Goal: Task Accomplishment & Management: Complete application form

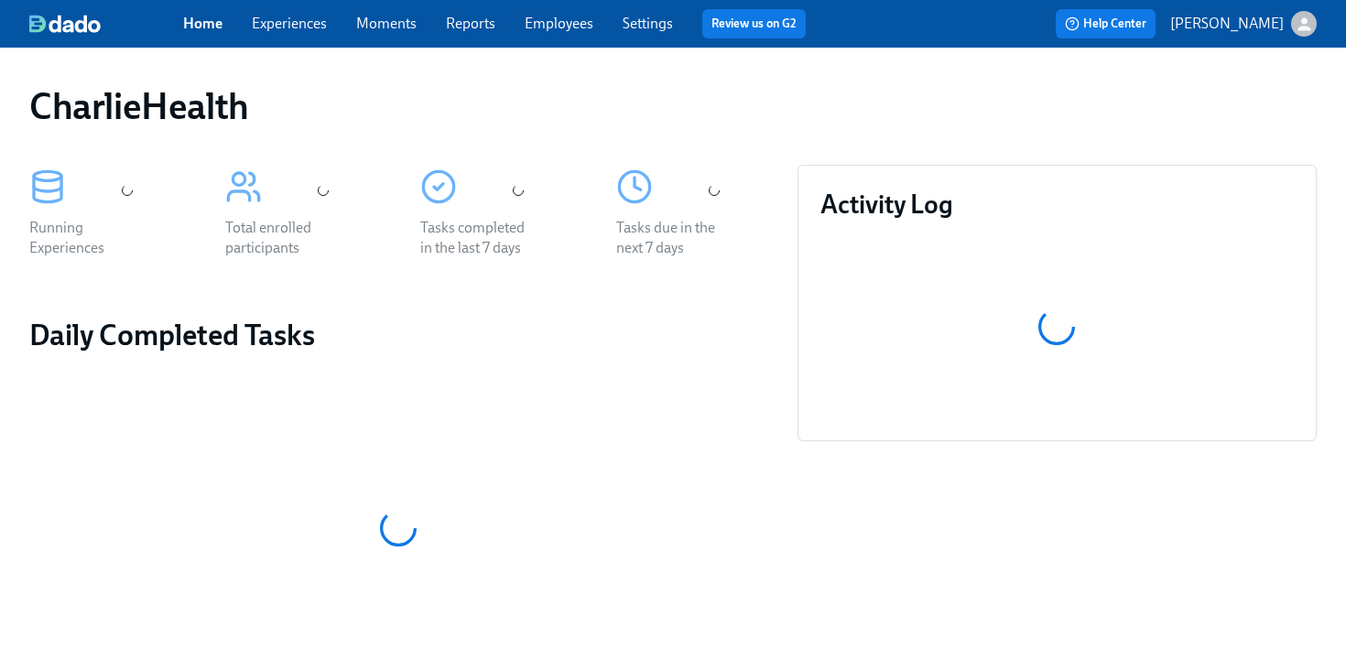
click at [553, 28] on link "Employees" at bounding box center [559, 23] width 69 height 17
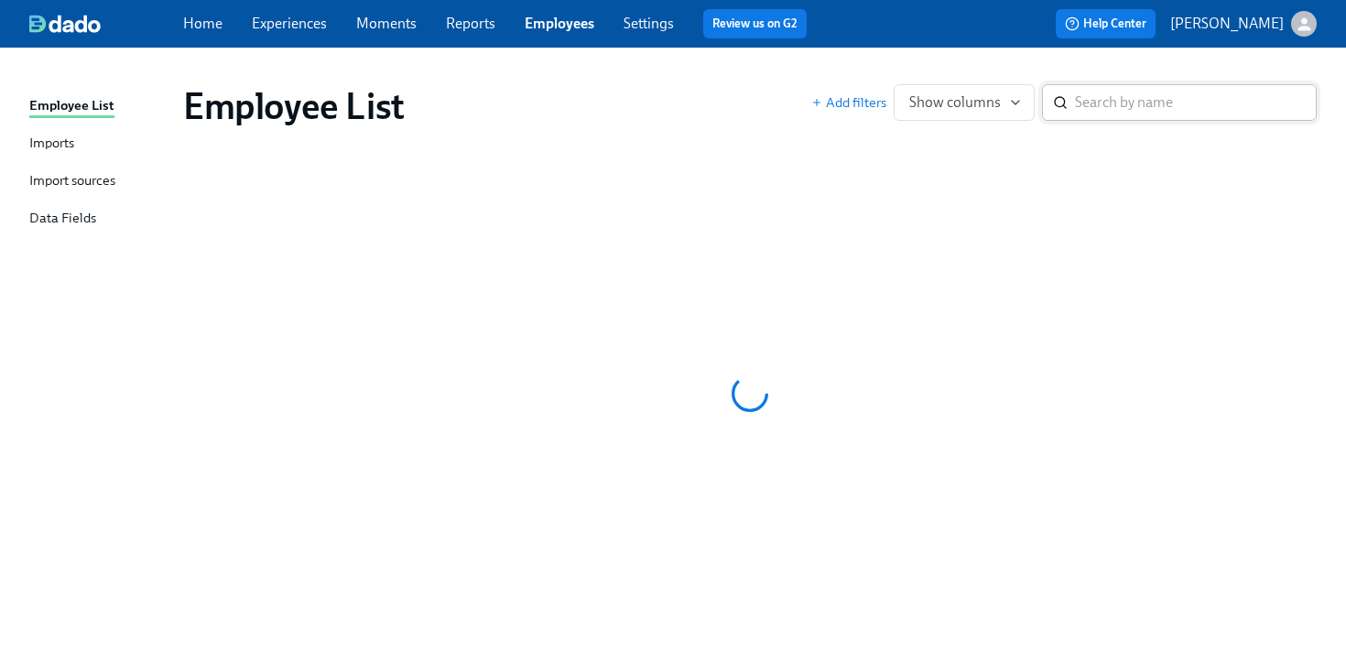
click at [1141, 105] on input "search" at bounding box center [1196, 102] width 242 height 37
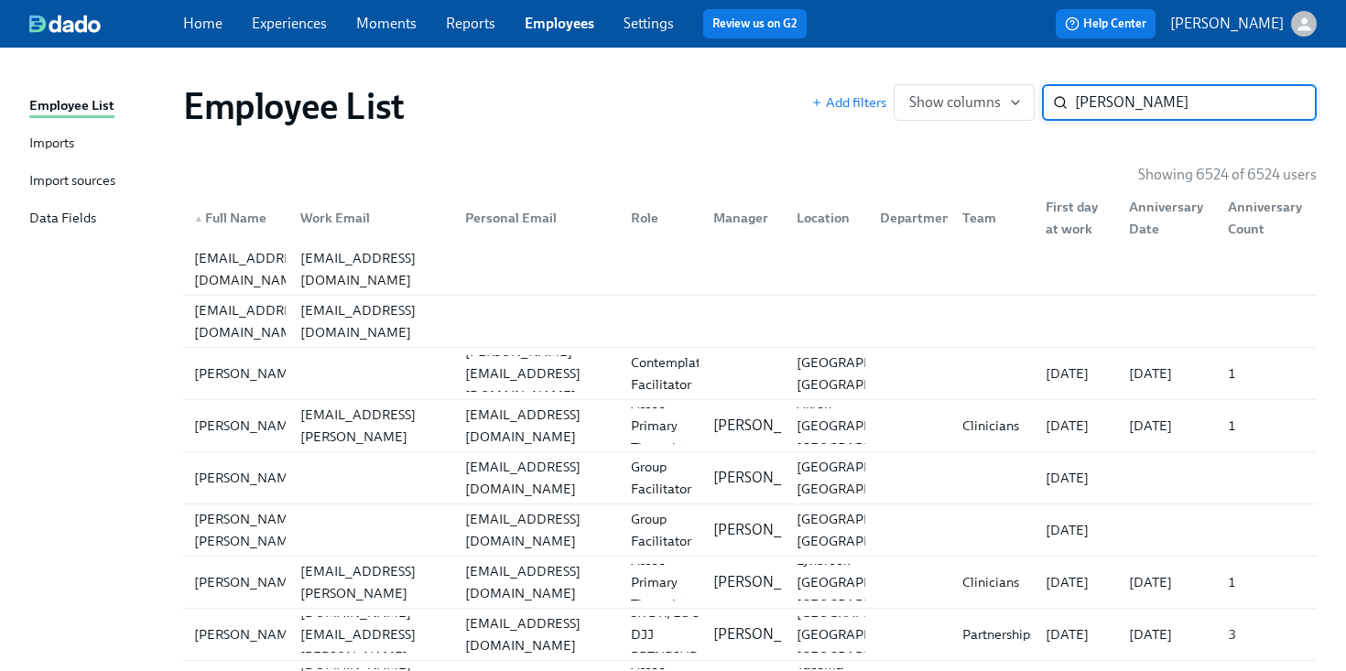
type input "[PERSON_NAME]"
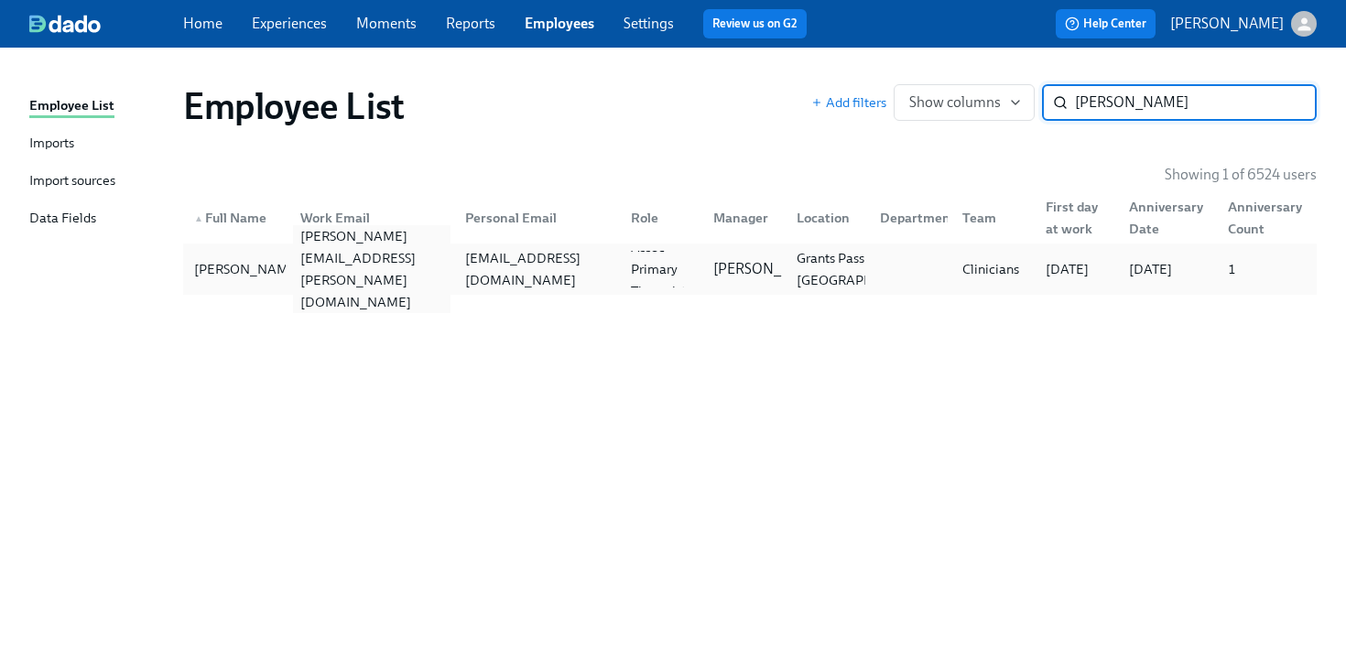
click at [443, 269] on div "[PERSON_NAME][EMAIL_ADDRESS][PERSON_NAME][DOMAIN_NAME]" at bounding box center [372, 269] width 158 height 88
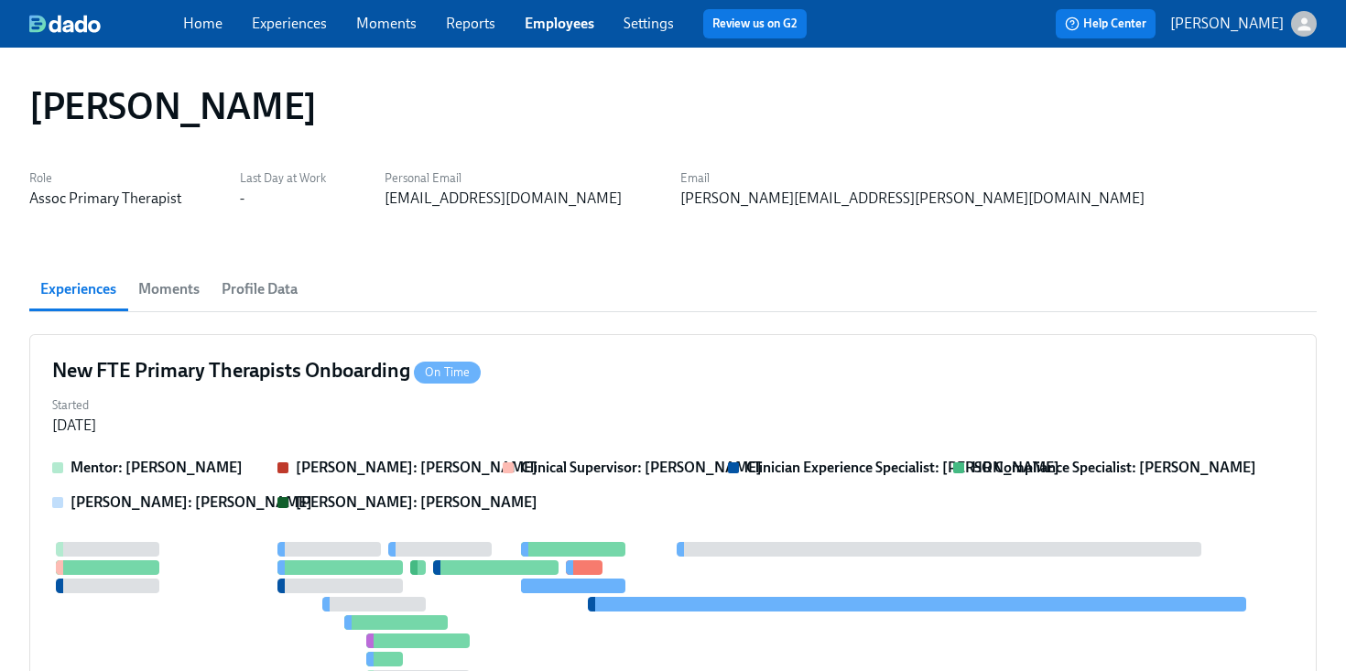
click at [696, 379] on div "New FTE Primary Therapists Onboarding On Time" at bounding box center [673, 370] width 1242 height 27
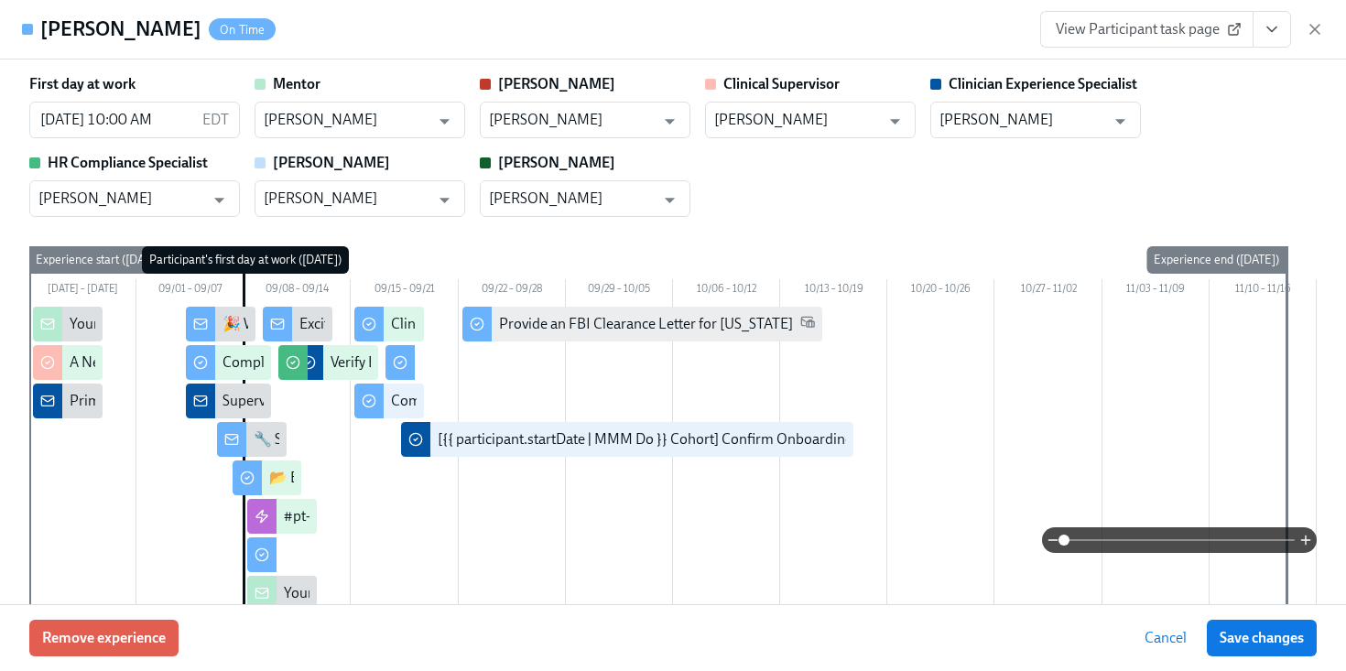
click at [1269, 26] on icon "View task page" at bounding box center [1272, 29] width 18 height 18
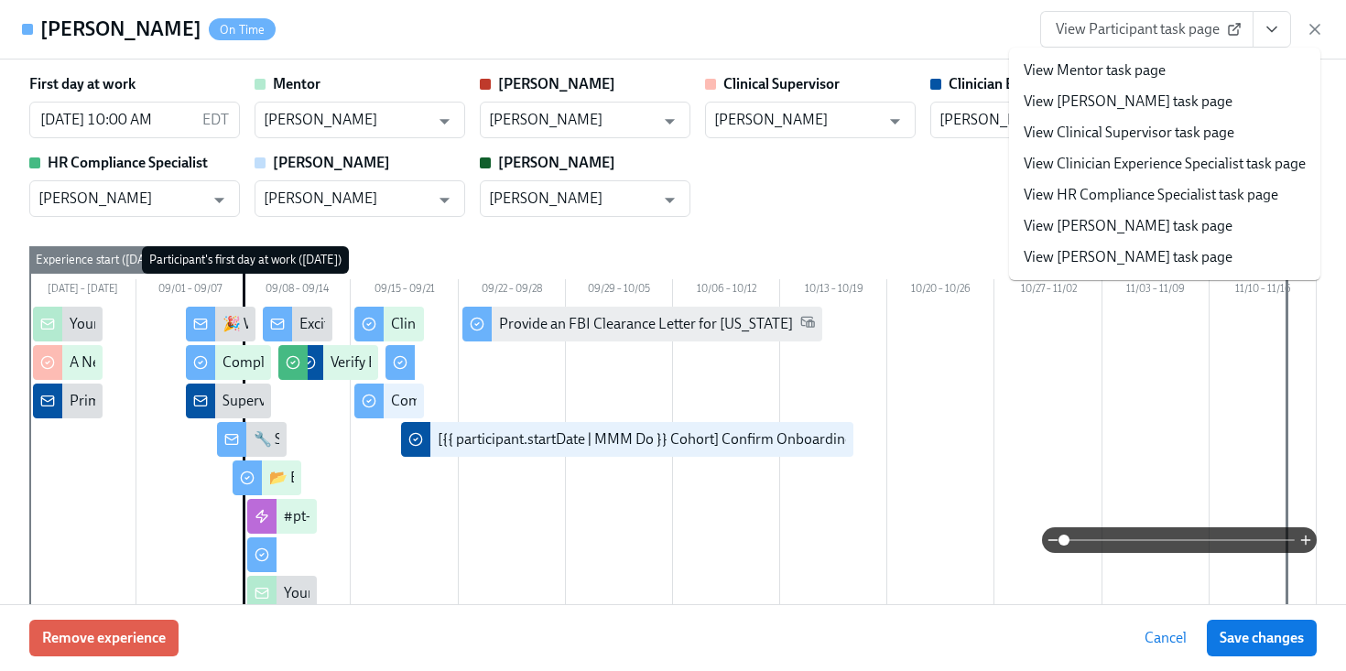
click at [786, 19] on div "[PERSON_NAME] On Time View Participant task page View Mentor task page View [PE…" at bounding box center [673, 30] width 1346 height 60
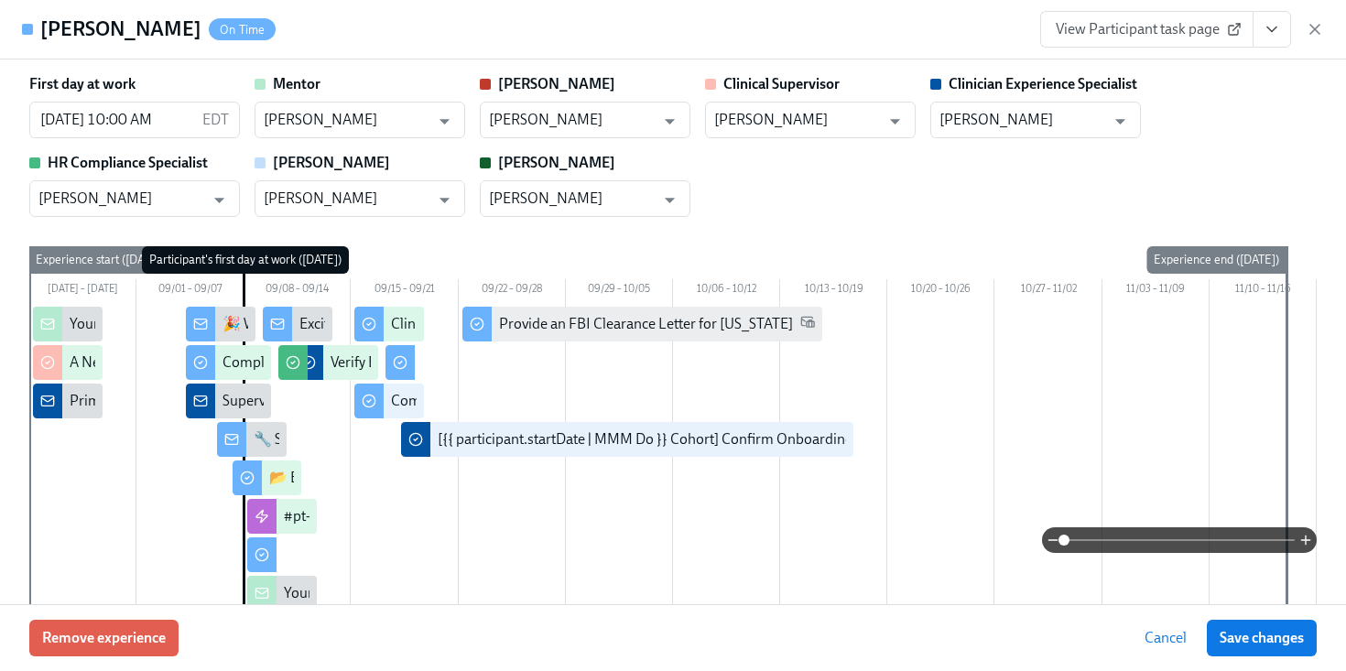
click at [1279, 31] on icon "View task page" at bounding box center [1272, 29] width 18 height 18
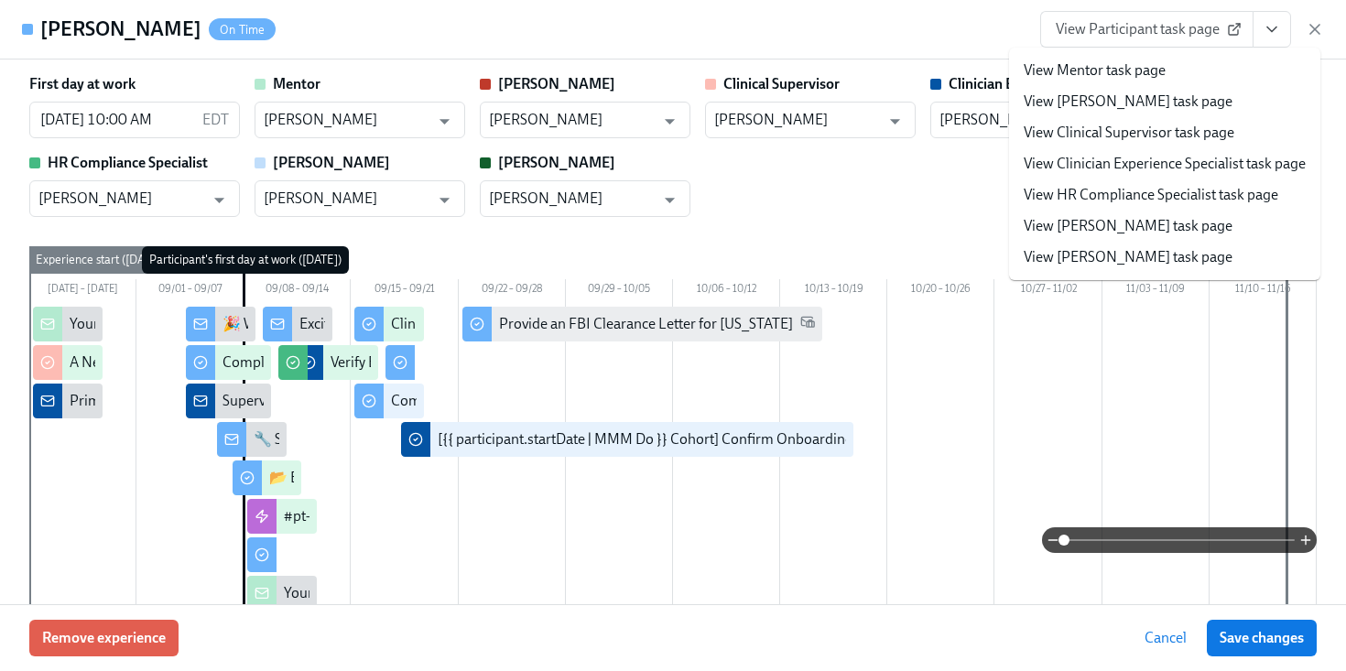
click at [1155, 192] on link "View HR Compliance Specialist task page" at bounding box center [1151, 195] width 255 height 20
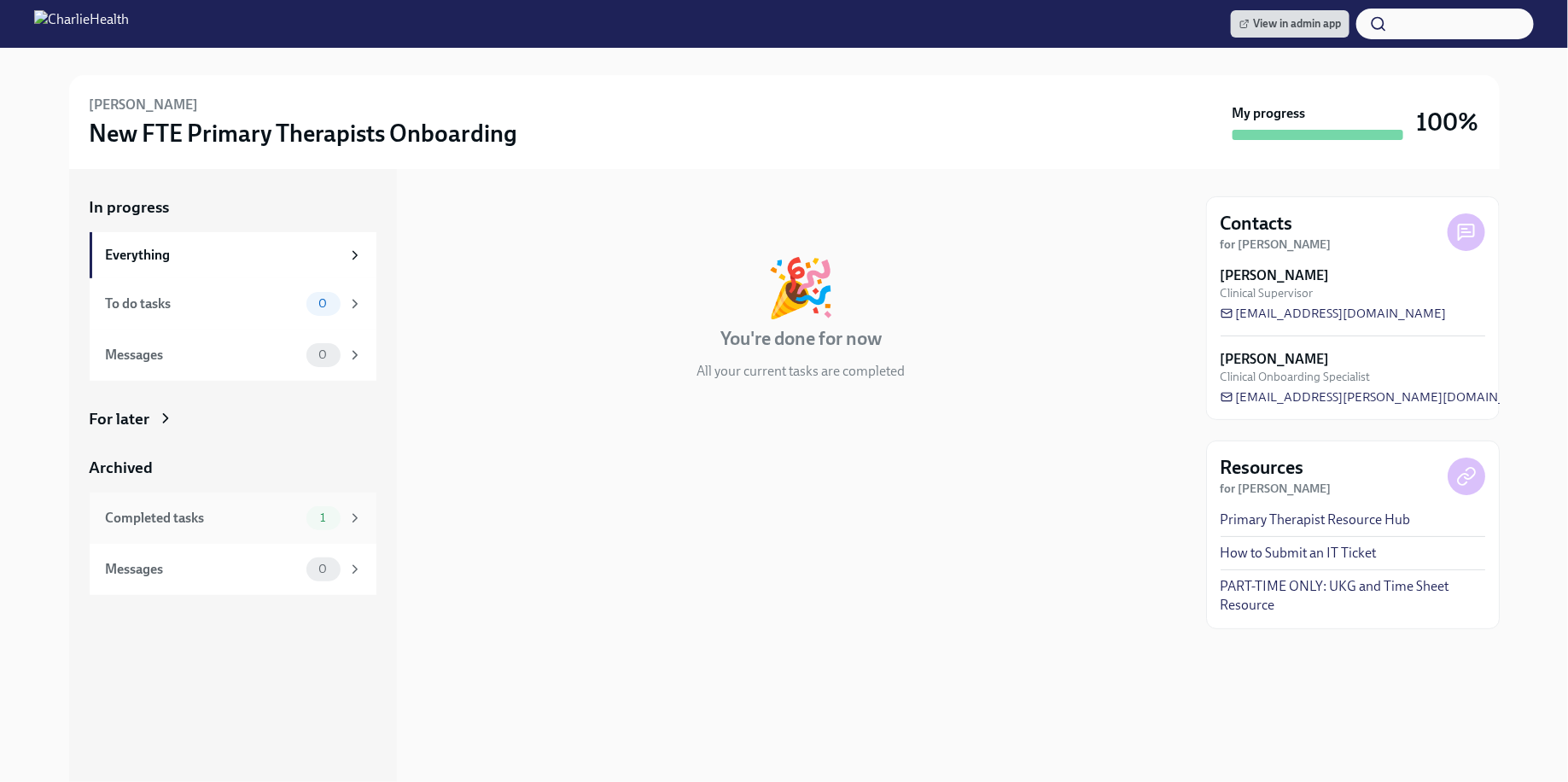
click at [305, 520] on div "Completed tasks 1" at bounding box center [235, 518] width 257 height 24
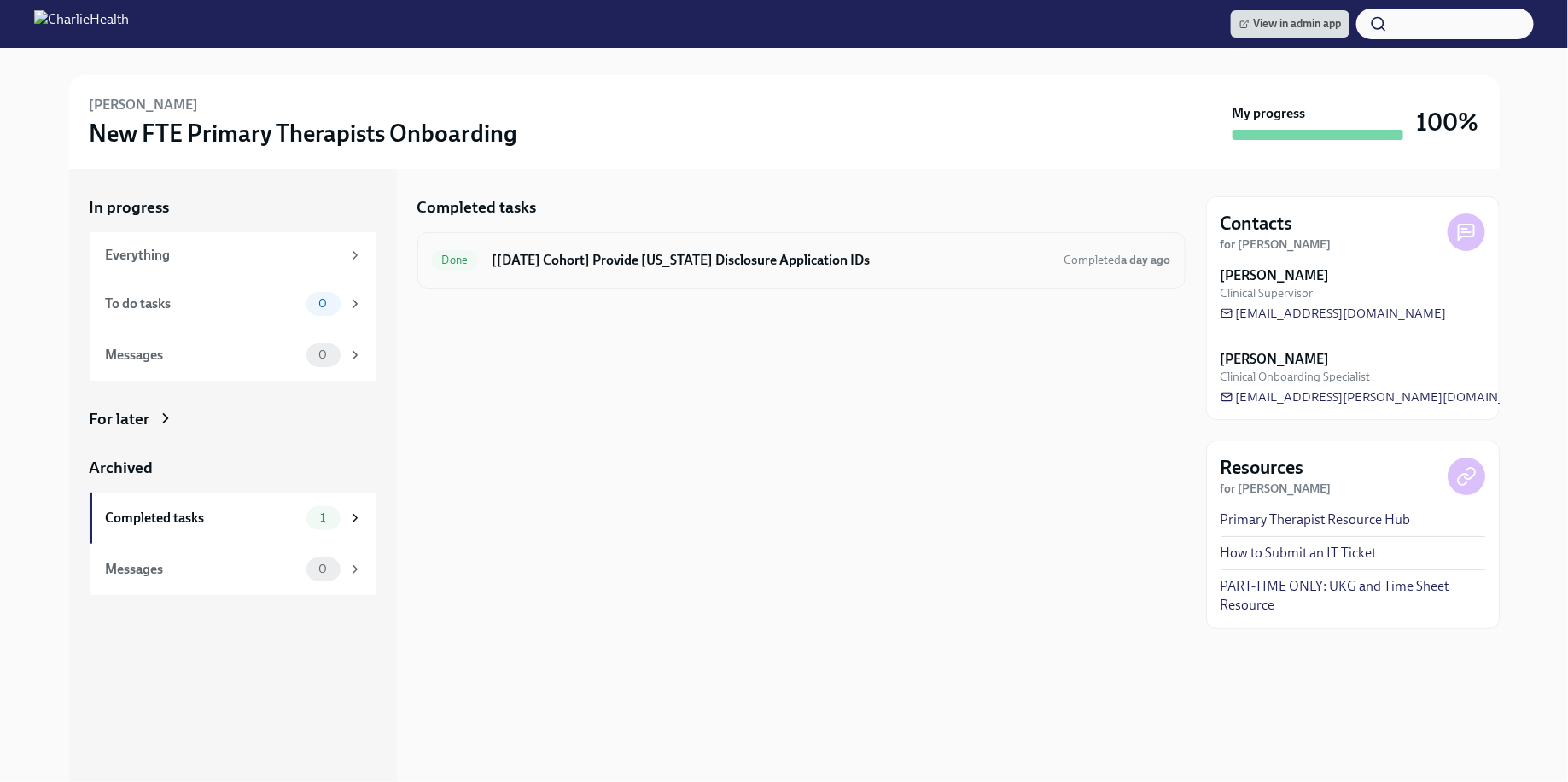
click at [672, 254] on h6 "[[DATE] Cohort] Provide [US_STATE] Disclosure Application IDs" at bounding box center [770, 260] width 558 height 19
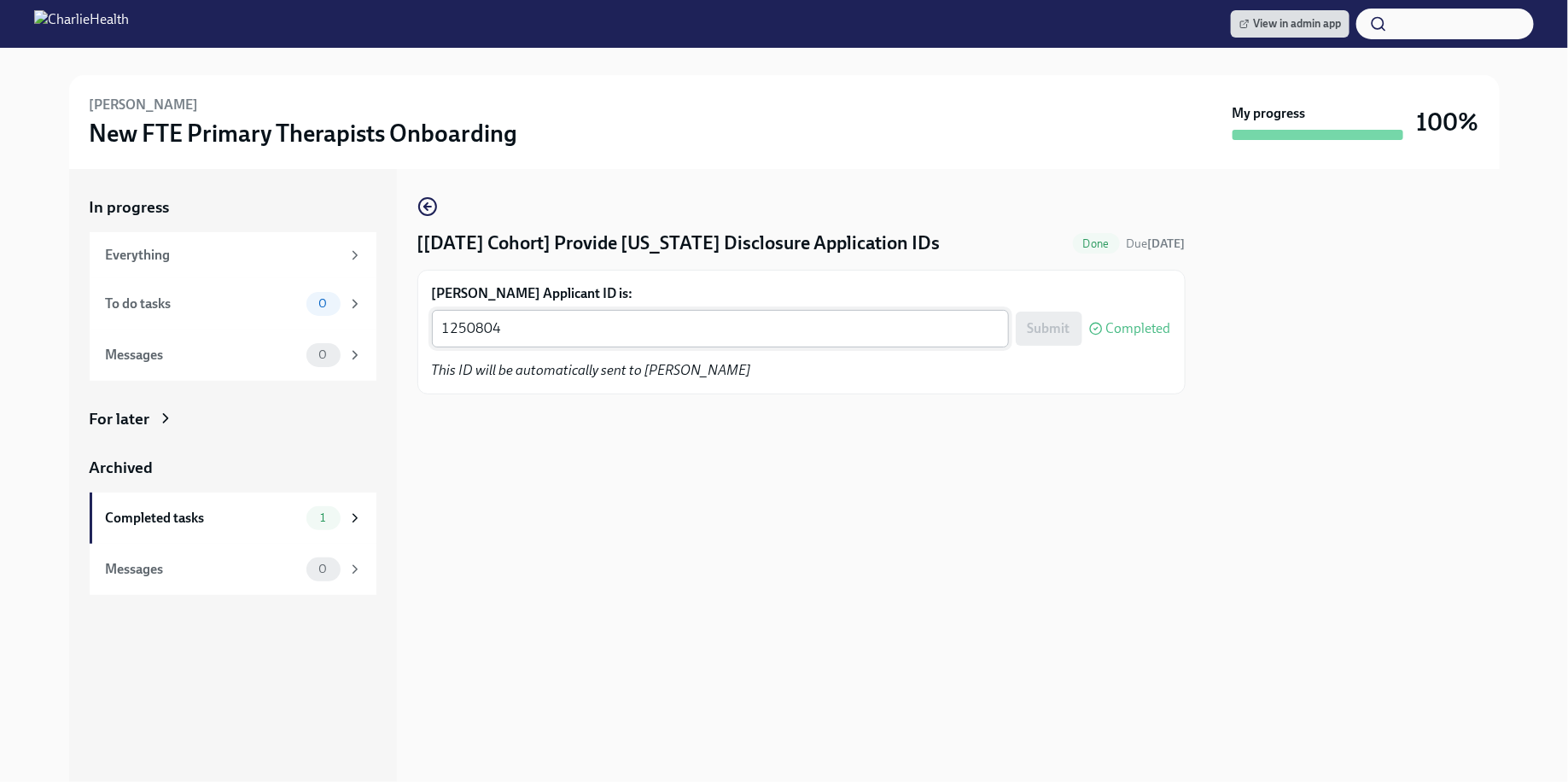
click at [629, 328] on textarea "1250804" at bounding box center [720, 329] width 557 height 21
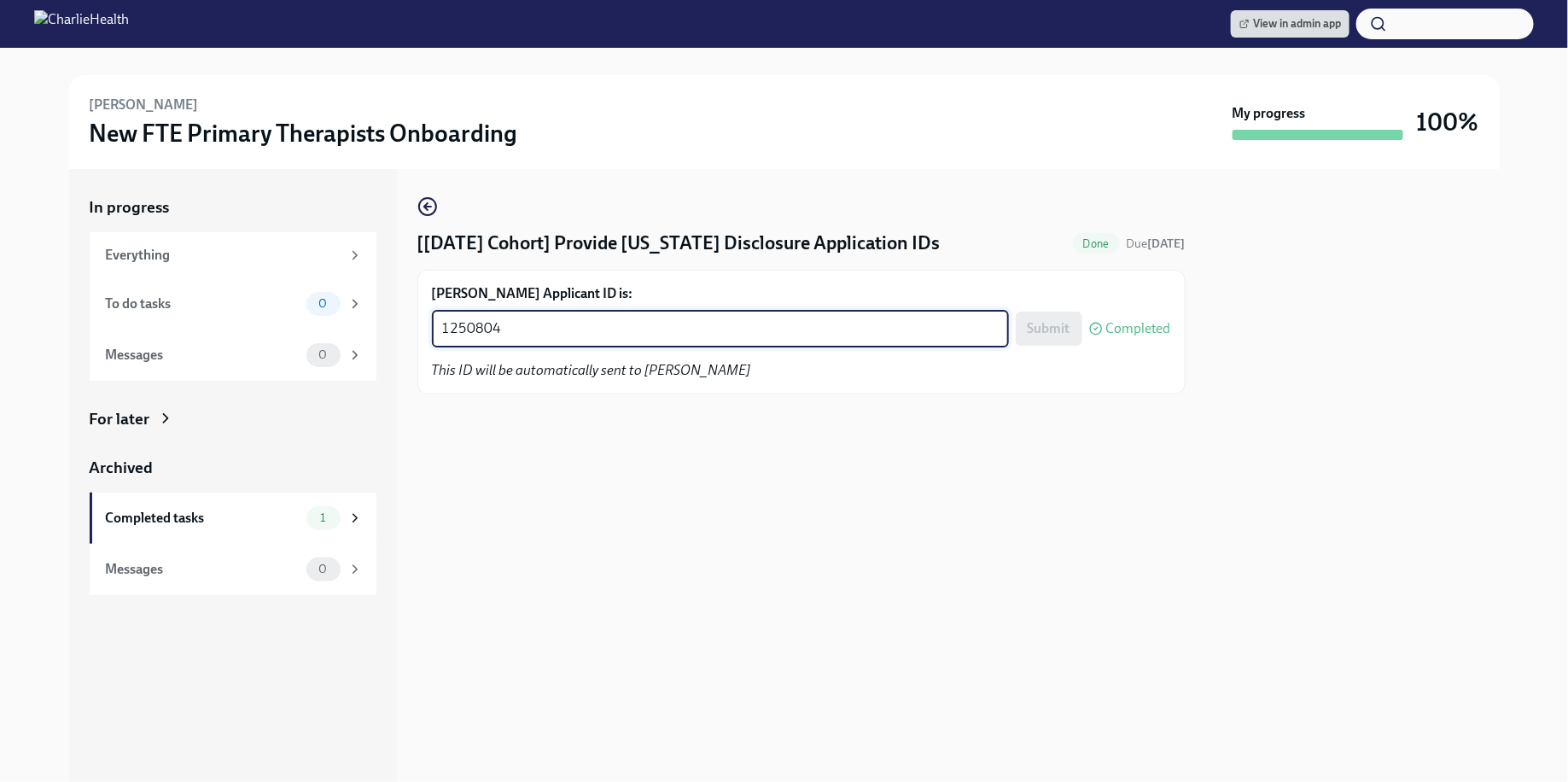
click at [629, 328] on textarea "1250804" at bounding box center [720, 329] width 557 height 21
